Goal: Information Seeking & Learning: Learn about a topic

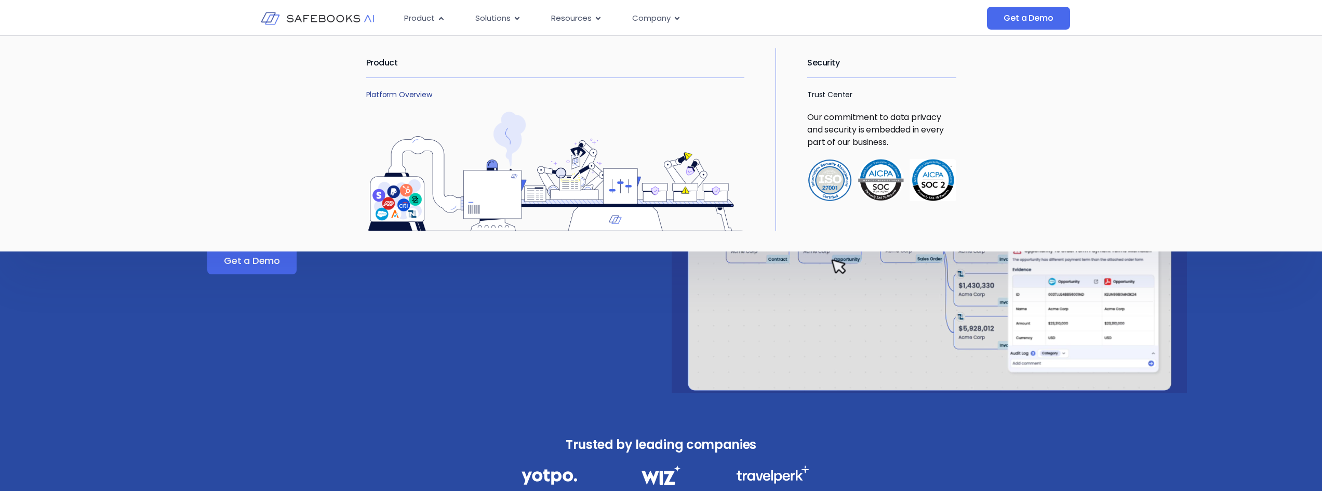
click at [408, 96] on link "Platform Overview" at bounding box center [399, 94] width 66 height 10
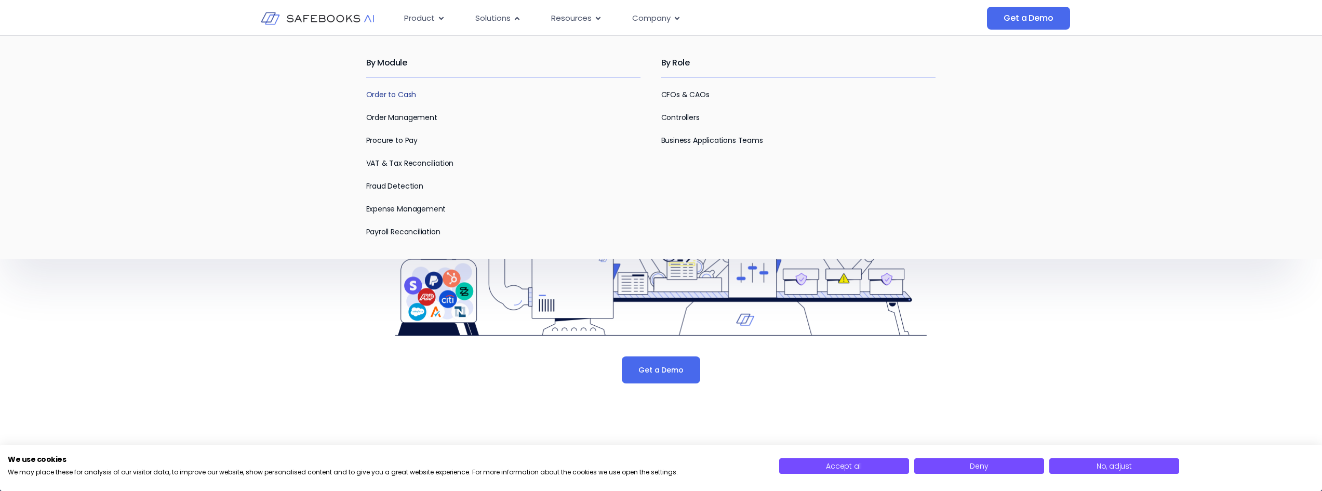
click at [386, 91] on link "Order to Cash" at bounding box center [391, 94] width 50 height 10
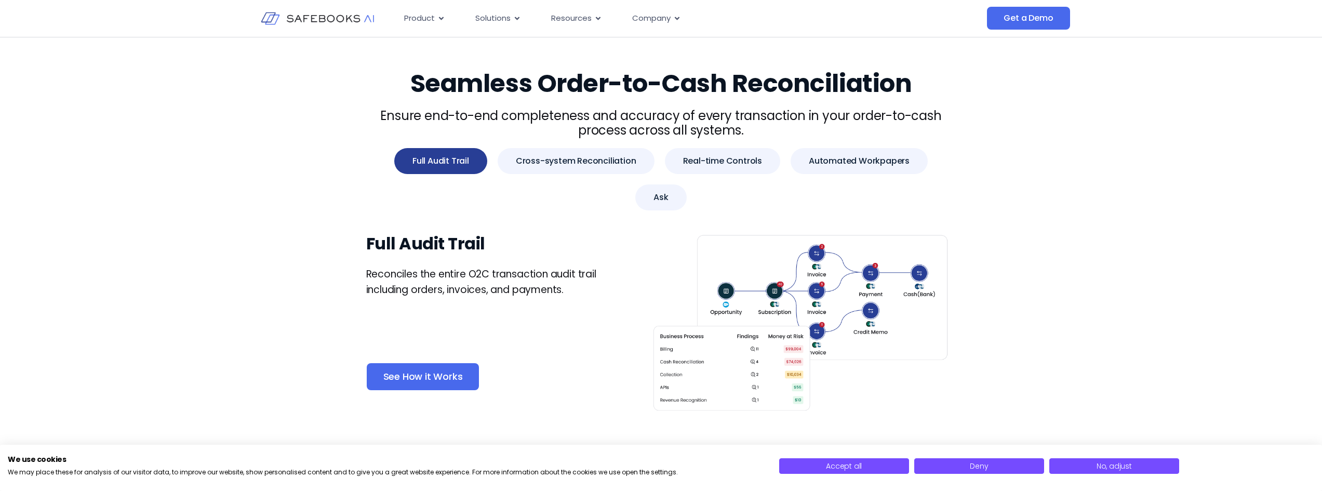
scroll to position [520, 0]
